Goal: Transaction & Acquisition: Purchase product/service

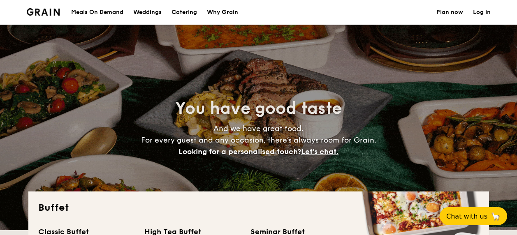
select select
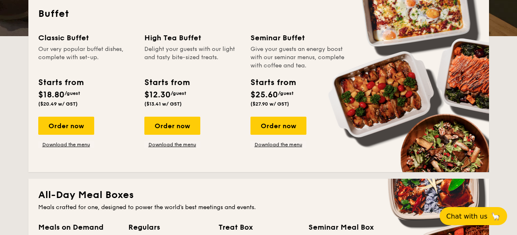
scroll to position [197, 0]
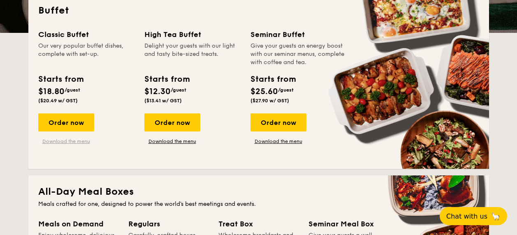
click at [75, 141] on link "Download the menu" at bounding box center [66, 141] width 56 height 7
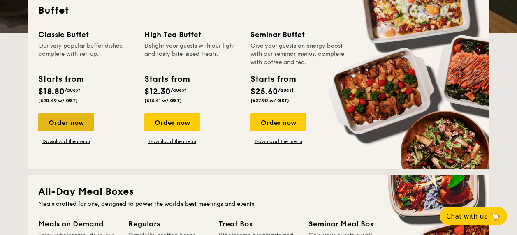
click at [47, 118] on div "Order now" at bounding box center [66, 122] width 56 height 18
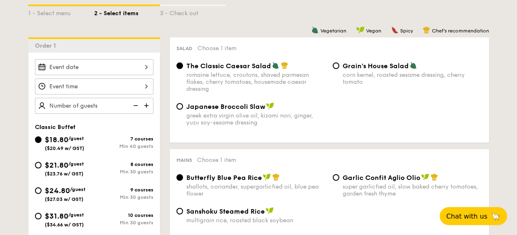
scroll to position [197, 0]
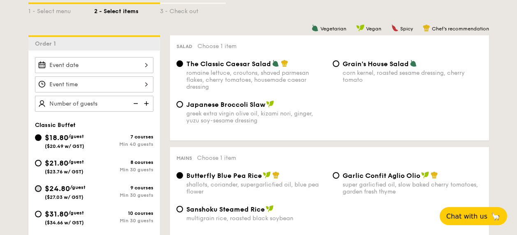
click at [35, 186] on input "$24.80 /guest ($27.03 w/ GST) 9 courses Min 30 guests" at bounding box center [38, 188] width 7 height 7
radio input "true"
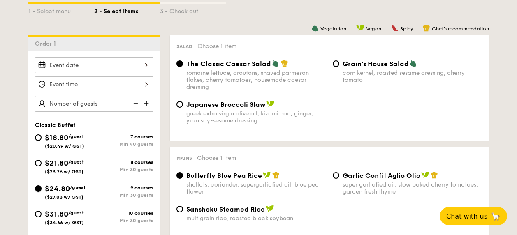
radio input "true"
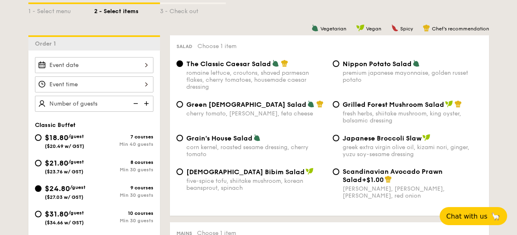
click at [38, 158] on div "$21.80 /guest ($23.76 w/ GST)" at bounding box center [64, 165] width 59 height 17
click at [38, 160] on input "$21.80 /guest ($23.76 w/ GST) 8 courses Min 30 guests" at bounding box center [38, 163] width 7 height 7
radio input "true"
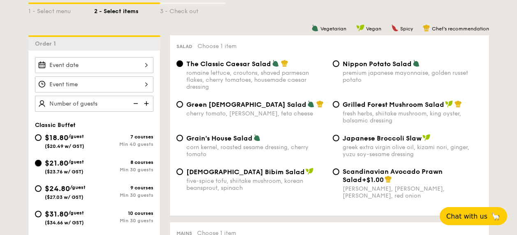
radio input "true"
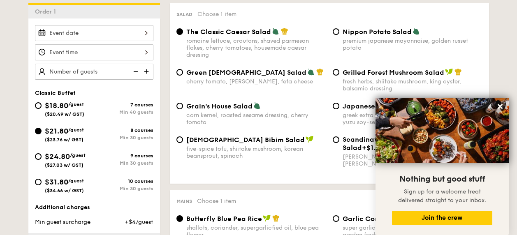
scroll to position [245, 0]
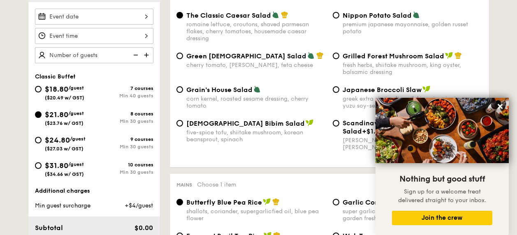
click at [148, 53] on img at bounding box center [147, 55] width 12 height 16
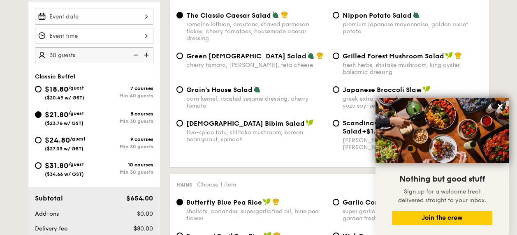
click at [134, 58] on img at bounding box center [135, 55] width 12 height 16
type input "25 guests"
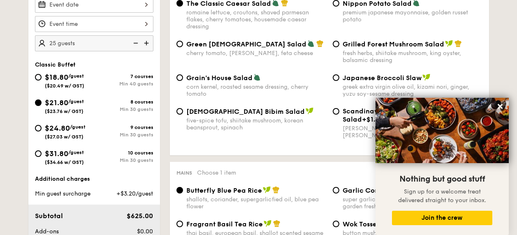
scroll to position [261, 0]
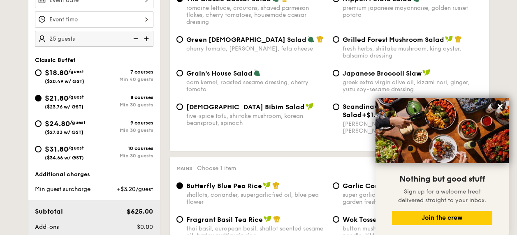
click at [43, 123] on div "$24.80 /guest ($27.03 w/ GST)" at bounding box center [64, 126] width 59 height 17
click at [42, 123] on input "$24.80 /guest ($27.03 w/ GST) 9 courses Min 30 guests" at bounding box center [38, 123] width 7 height 7
radio input "true"
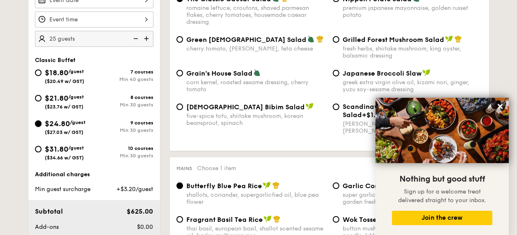
radio input "true"
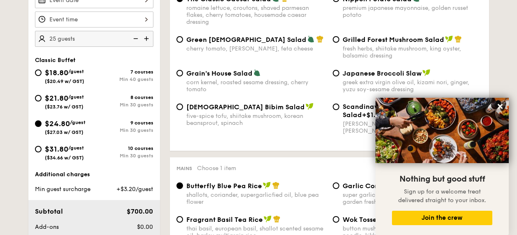
select select
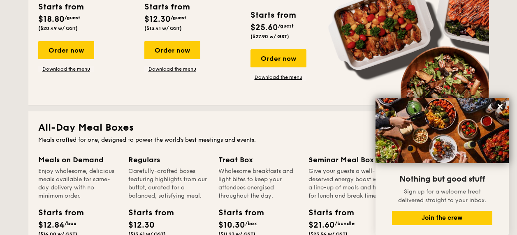
scroll to position [98, 0]
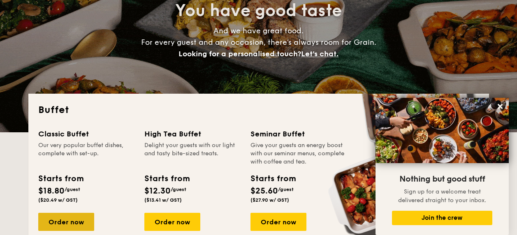
click at [83, 215] on div "Order now" at bounding box center [66, 222] width 56 height 18
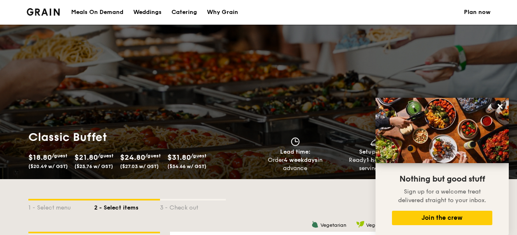
click at [303, 195] on div "1 - Select menu 2 - Select items 3 - Check out" at bounding box center [258, 205] width 460 height 53
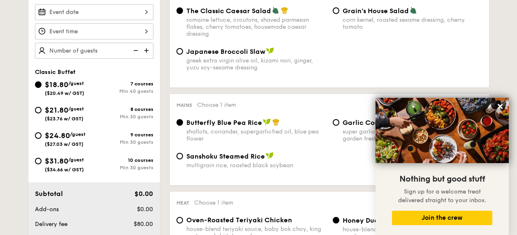
scroll to position [205, 0]
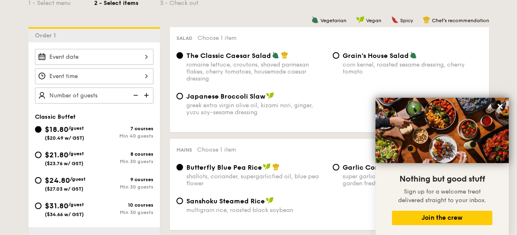
click at [42, 180] on div "$24.80 /guest ($27.03 w/ GST)" at bounding box center [64, 183] width 59 height 17
click at [42, 180] on input "$24.80 /guest ($27.03 w/ GST) 9 courses Min 30 guests" at bounding box center [38, 180] width 7 height 7
radio input "true"
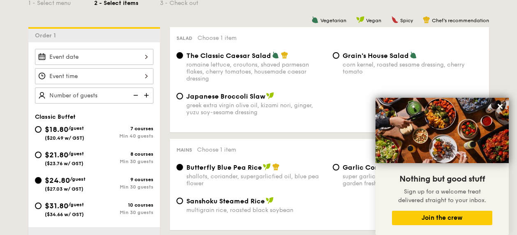
radio input "true"
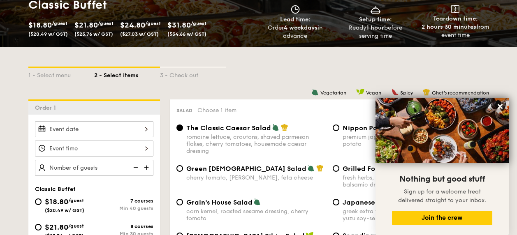
scroll to position [139, 0]
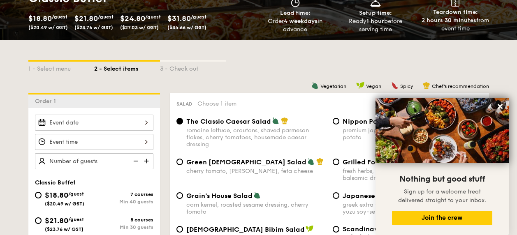
click at [146, 162] on img at bounding box center [147, 161] width 12 height 16
type input "30 guests"
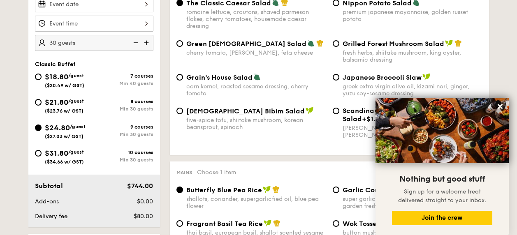
scroll to position [270, 0]
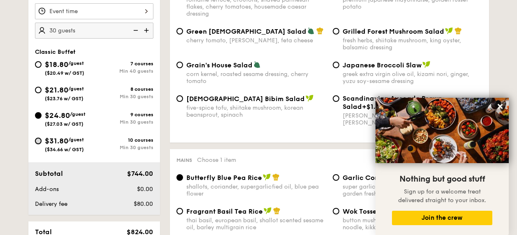
click at [39, 141] on input "$31.80 /guest ($34.66 w/ GST) 10 courses Min 30 guests" at bounding box center [38, 141] width 7 height 7
radio input "true"
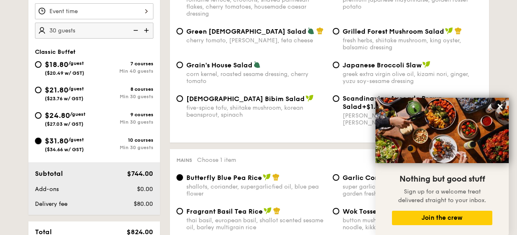
radio input "true"
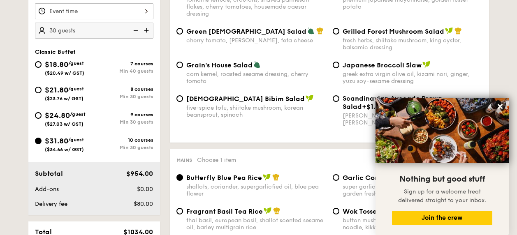
click at [298, 130] on div "Korean Bibim Salad five-spice tofu, shiitake mushroom, korean beansprout, spina…" at bounding box center [329, 116] width 312 height 42
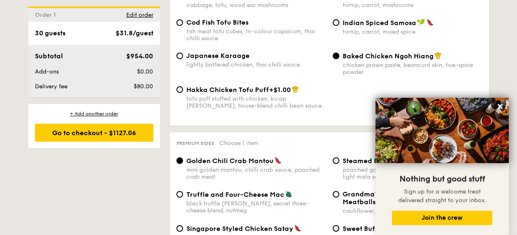
scroll to position [1447, 0]
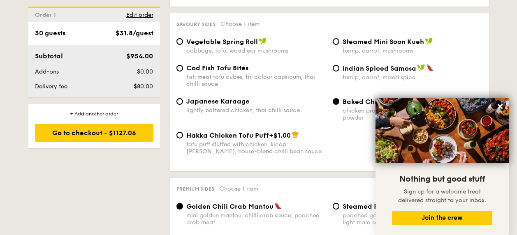
scroll to position [1414, 0]
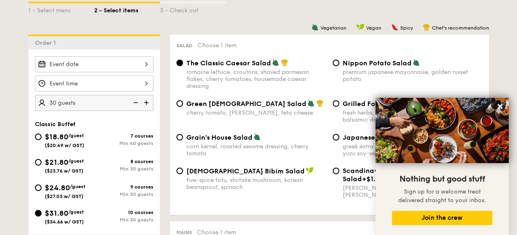
scroll to position [229, 0]
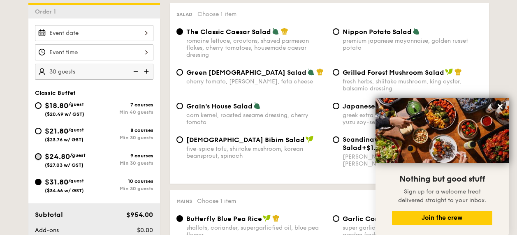
click at [39, 154] on input "$24.80 /guest ($27.03 w/ GST) 9 courses Min 30 guests" at bounding box center [38, 156] width 7 height 7
radio input "true"
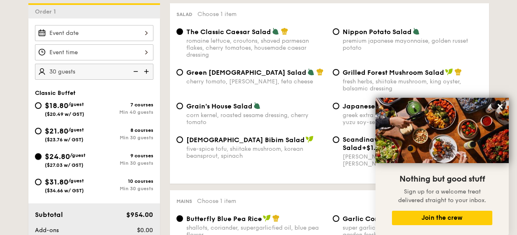
radio input "true"
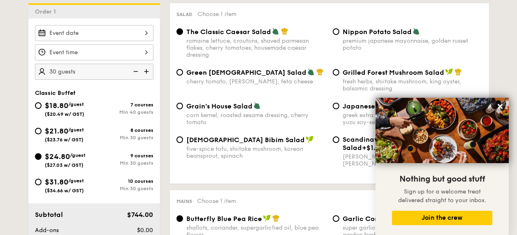
click at [36, 130] on input "$21.80 /guest ($23.76 w/ GST) 8 courses Min 30 guests" at bounding box center [38, 131] width 7 height 7
radio input "true"
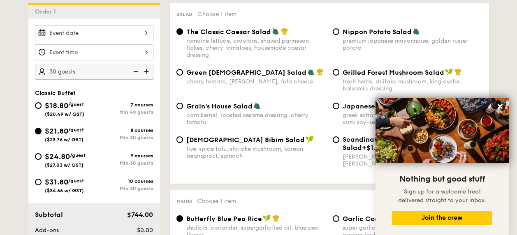
radio input "true"
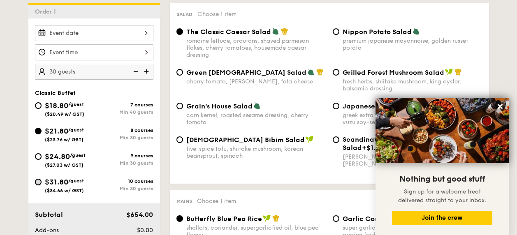
click at [37, 182] on input "$31.80 /guest ($34.66 w/ GST) 10 courses Min 30 guests" at bounding box center [38, 182] width 7 height 7
radio input "true"
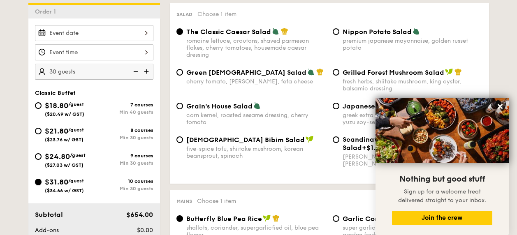
radio input "true"
click at [38, 157] on input "$24.80 /guest ($27.03 w/ GST) 9 courses Min 30 guests" at bounding box center [38, 156] width 7 height 7
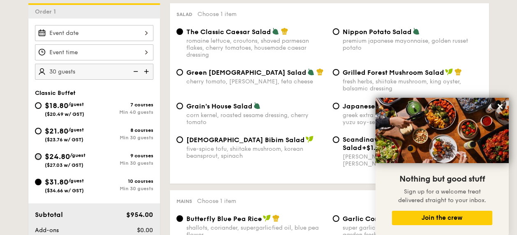
radio input "true"
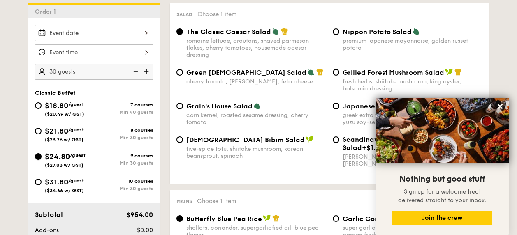
radio input "true"
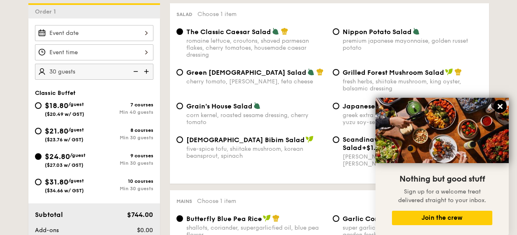
click at [502, 104] on icon at bounding box center [499, 106] width 7 height 7
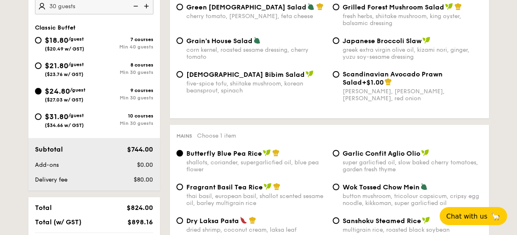
scroll to position [278, 0]
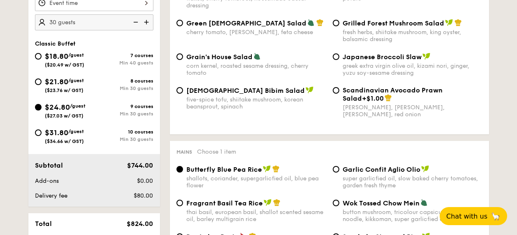
click at [181, 60] on div "Grain's House Salad corn kernel, roasted sesame dressing, cherry tomato" at bounding box center [251, 65] width 156 height 24
click at [179, 54] on input "Grain's House Salad corn kernel, roasted sesame dressing, cherry tomato" at bounding box center [179, 56] width 7 height 7
radio input "true"
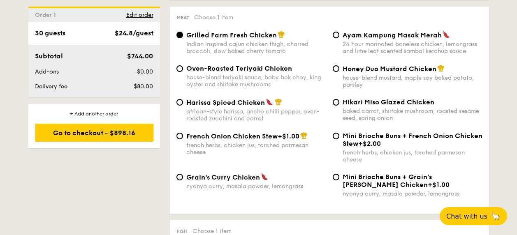
scroll to position [621, 0]
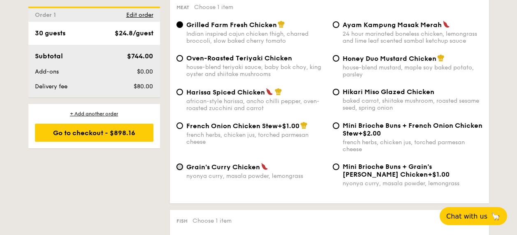
click at [180, 164] on input "Grain's [PERSON_NAME] Chicken nyonya [PERSON_NAME], masala powder, lemongrass" at bounding box center [179, 167] width 7 height 7
radio input "true"
click at [332, 167] on div "Mini Brioche Buns + Grain's [PERSON_NAME] Chicken +$1.00 nyonya [PERSON_NAME], …" at bounding box center [407, 175] width 156 height 24
click at [335, 166] on input "Mini Brioche Buns + Grain's [PERSON_NAME] Chicken +$1.00 nyonya [PERSON_NAME], …" at bounding box center [336, 167] width 7 height 7
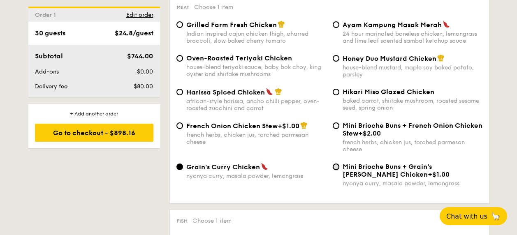
radio input "true"
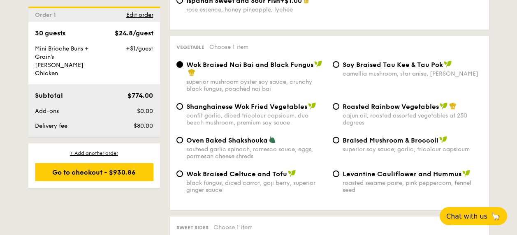
scroll to position [1030, 0]
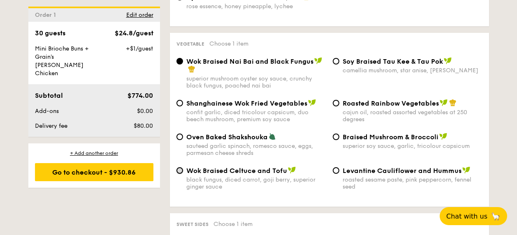
click at [179, 167] on input "Wok Braised Celtuce and Tofu black fungus, diced carrot, goji berry, superior g…" at bounding box center [179, 170] width 7 height 7
radio input "true"
click at [116, 196] on div "1 - Select menu 2 - Select items 3 - Check out Order 1 30 guests Classic Buffet…" at bounding box center [259, 155] width 474 height 2012
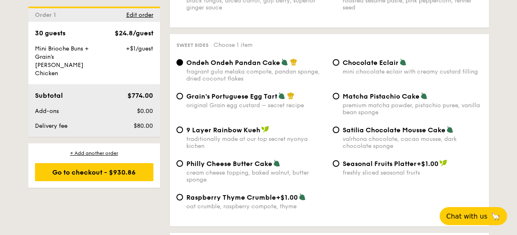
scroll to position [1226, 0]
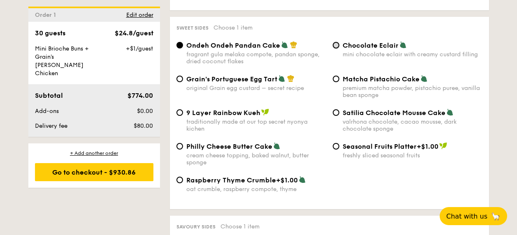
click at [337, 42] on input "Chocolate Eclair mini chocolate eclair with creamy custard filling" at bounding box center [336, 45] width 7 height 7
radio input "true"
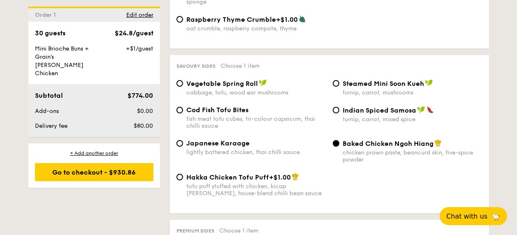
scroll to position [1390, 0]
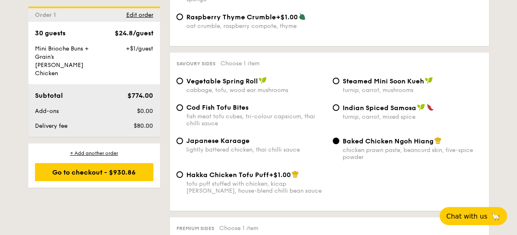
click at [181, 77] on div "Vegetable Spring Roll cabbage, tofu, wood ear mushrooms" at bounding box center [251, 85] width 156 height 17
click at [179, 78] on input "Vegetable Spring Roll cabbage, tofu, wood ear mushrooms" at bounding box center [179, 81] width 7 height 7
radio input "true"
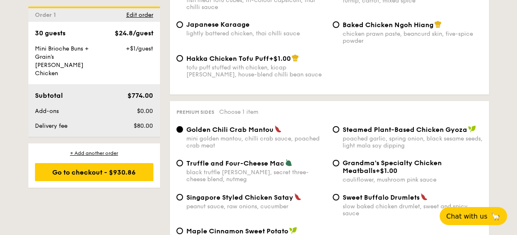
scroll to position [1520, 0]
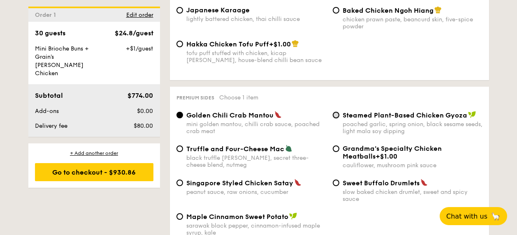
click at [337, 112] on input "Steamed Plant-Based Chicken Gyoza poached garlic, spring onion, black sesame se…" at bounding box center [336, 115] width 7 height 7
radio input "true"
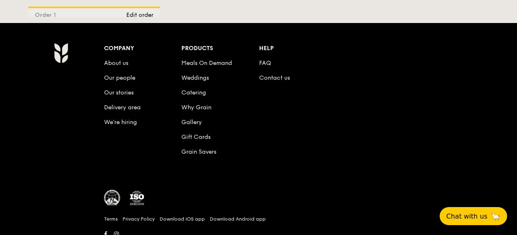
scroll to position [2225, 0]
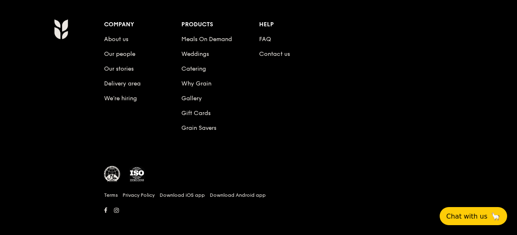
click at [256, 90] on li "Gallery" at bounding box center [220, 97] width 78 height 15
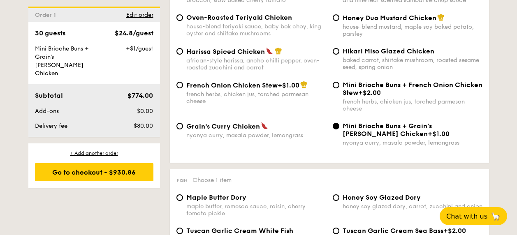
scroll to position [799, 0]
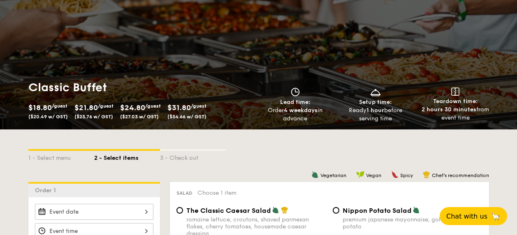
scroll to position [0, 0]
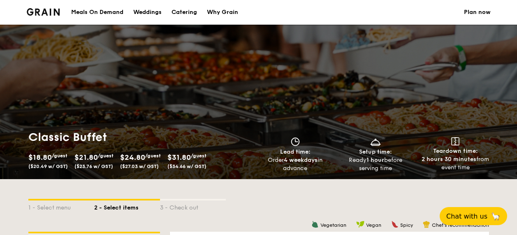
click at [107, 11] on div "Meals On Demand" at bounding box center [97, 12] width 52 height 25
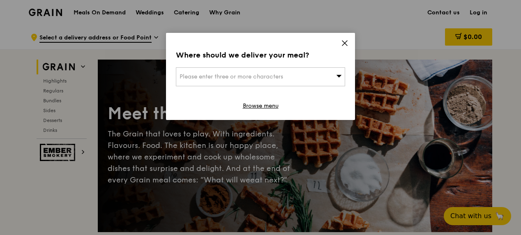
click at [342, 44] on icon at bounding box center [344, 42] width 7 height 7
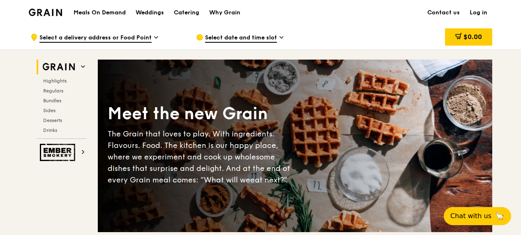
click at [329, 22] on div "Meals On Demand Weddings Catering Why Grain Contact us Log in" at bounding box center [261, 12] width 464 height 25
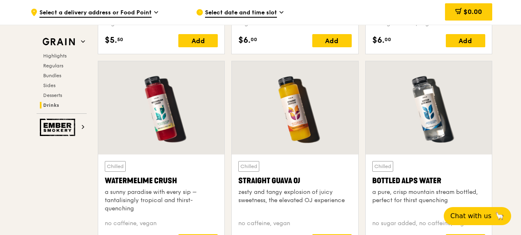
scroll to position [3243, 0]
